Goal: Task Accomplishment & Management: Manage account settings

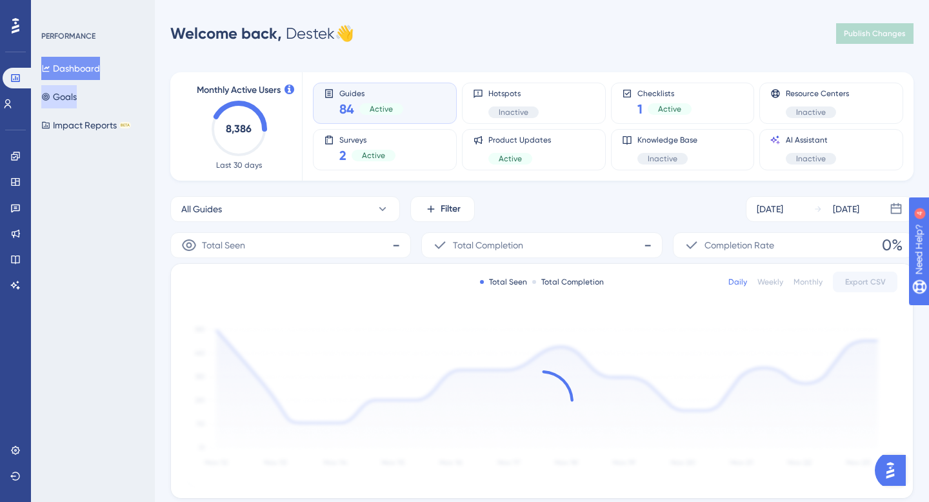
click at [72, 101] on button "Goals" at bounding box center [58, 96] width 35 height 23
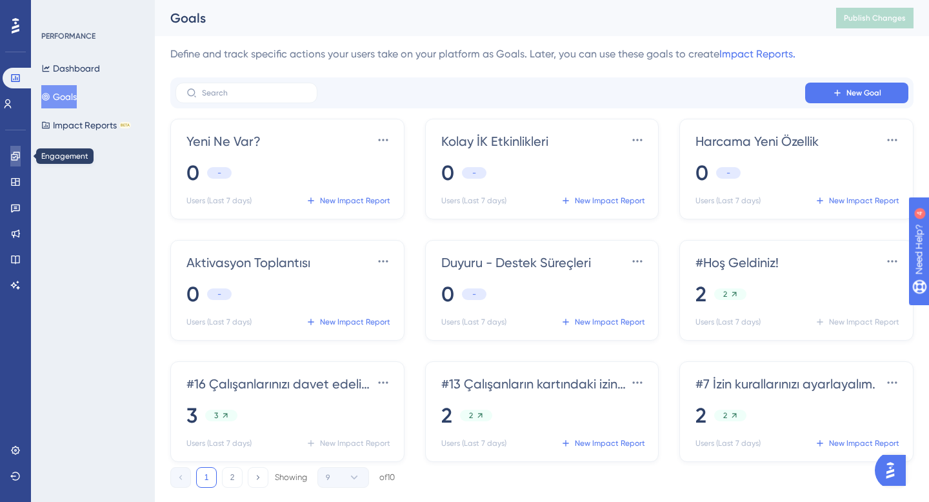
click at [19, 152] on icon at bounding box center [15, 156] width 8 height 8
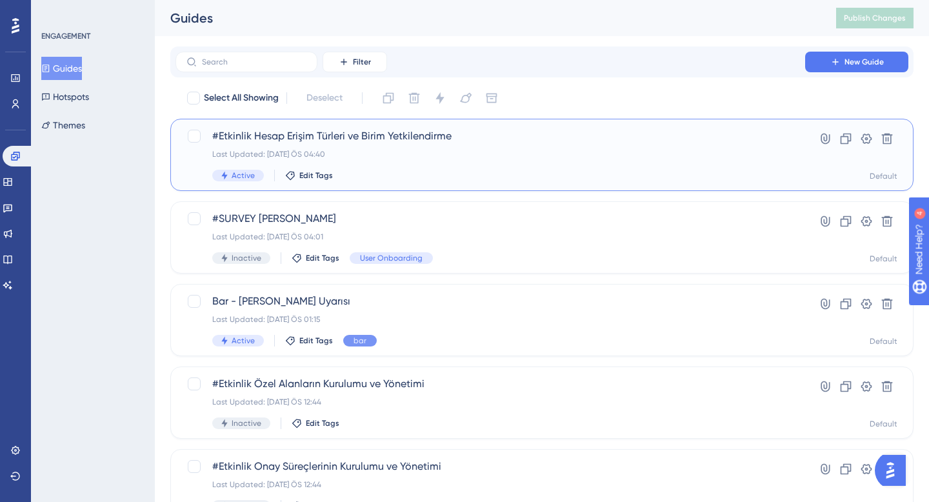
click at [375, 152] on div "Last Updated: 11 Ağu 2025 ÖS 04:40" at bounding box center [490, 154] width 556 height 10
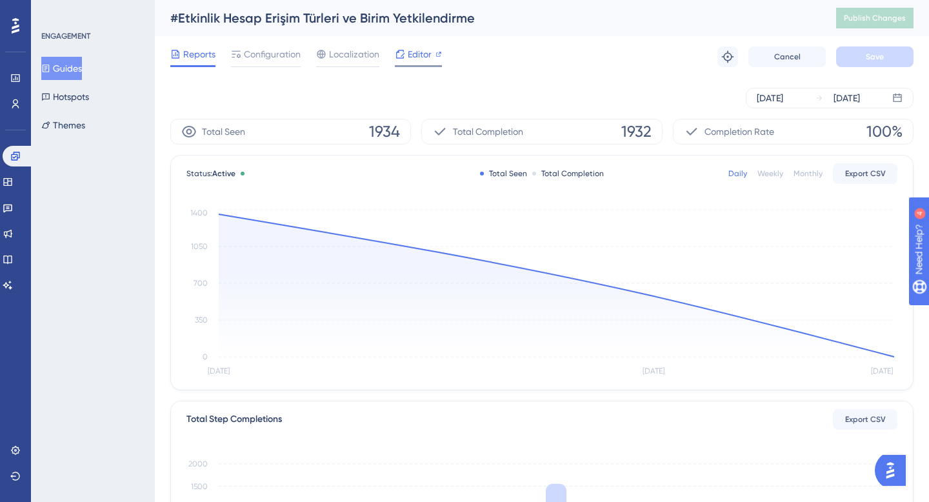
click at [410, 57] on span "Editor" at bounding box center [420, 53] width 24 height 15
click at [266, 50] on span "Configuration" at bounding box center [272, 53] width 57 height 15
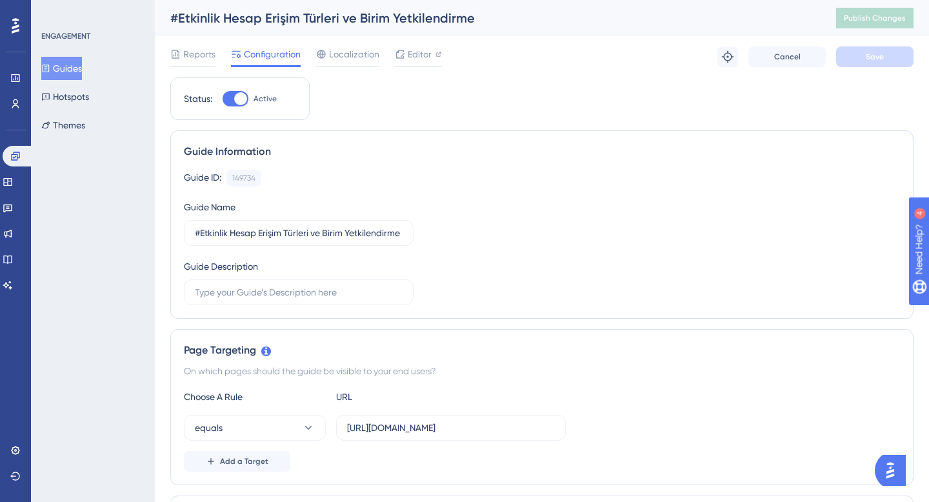
click at [232, 99] on div at bounding box center [236, 98] width 26 height 15
click at [223, 99] on input "Active" at bounding box center [222, 99] width 1 height 1
checkbox input "false"
click at [882, 57] on span "Save" at bounding box center [875, 57] width 18 height 10
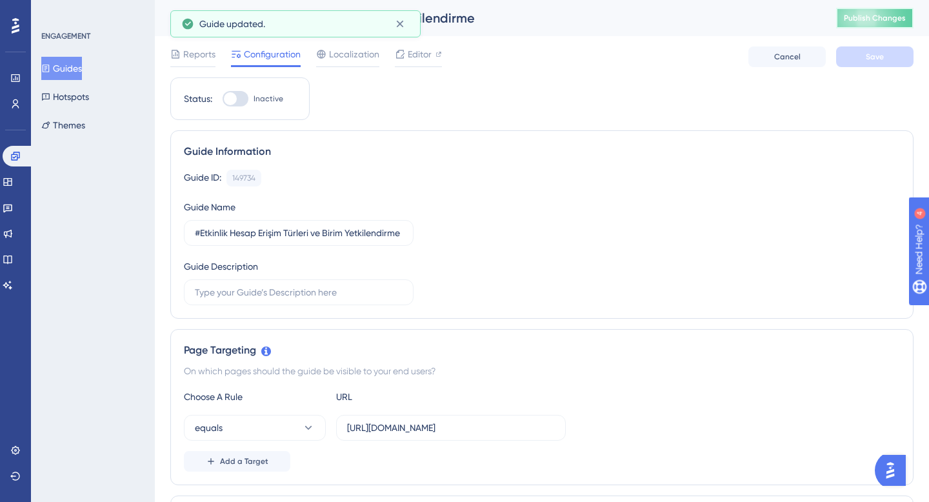
click at [884, 23] on span "Publish Changes" at bounding box center [875, 18] width 62 height 10
